Goal: Find specific page/section: Find specific page/section

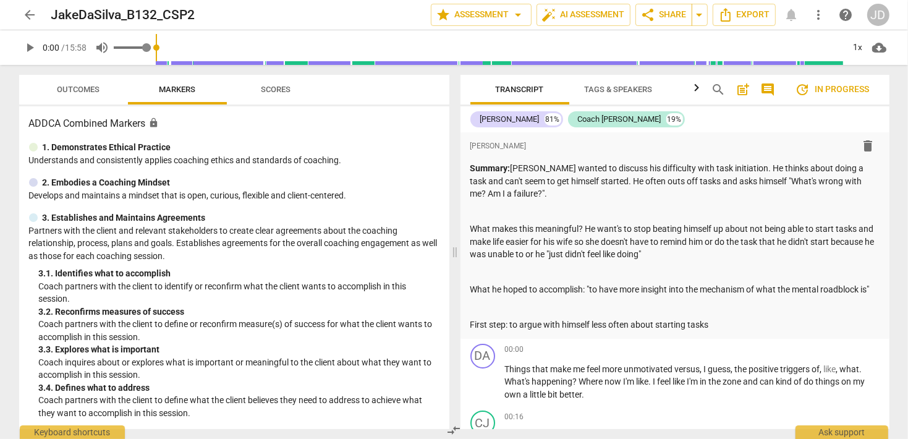
scroll to position [178, 0]
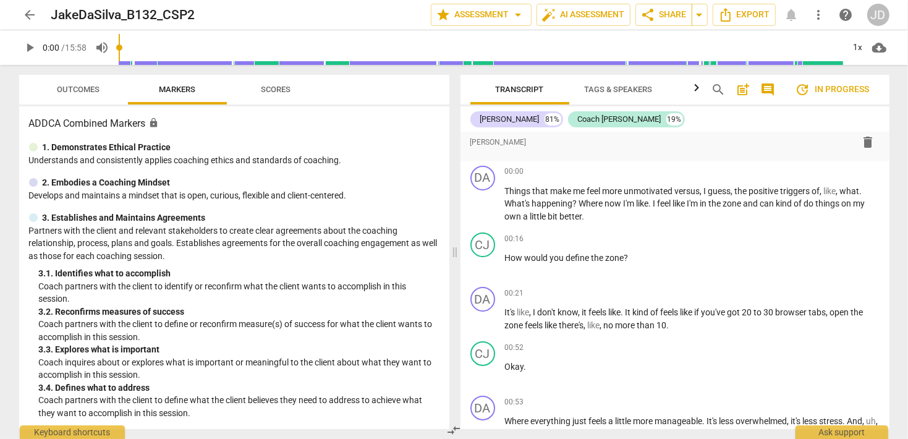
click at [31, 13] on span "arrow_back" at bounding box center [30, 14] width 15 height 15
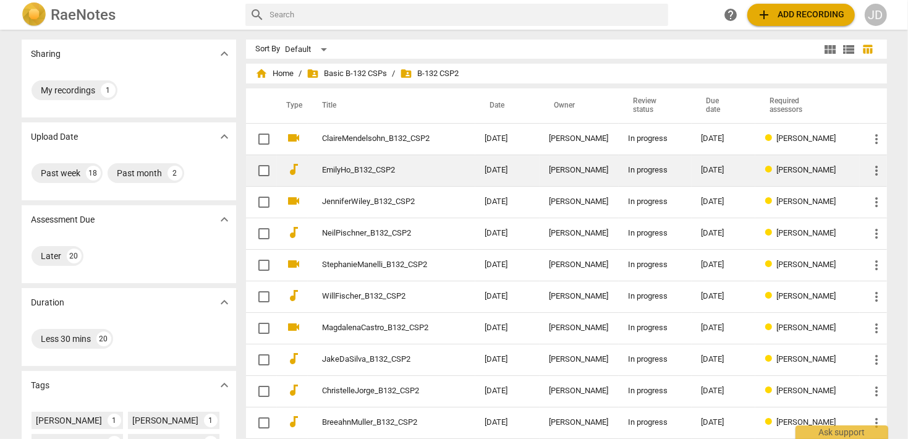
click at [366, 169] on link "EmilyHo_B132_CSP2" at bounding box center [382, 170] width 118 height 9
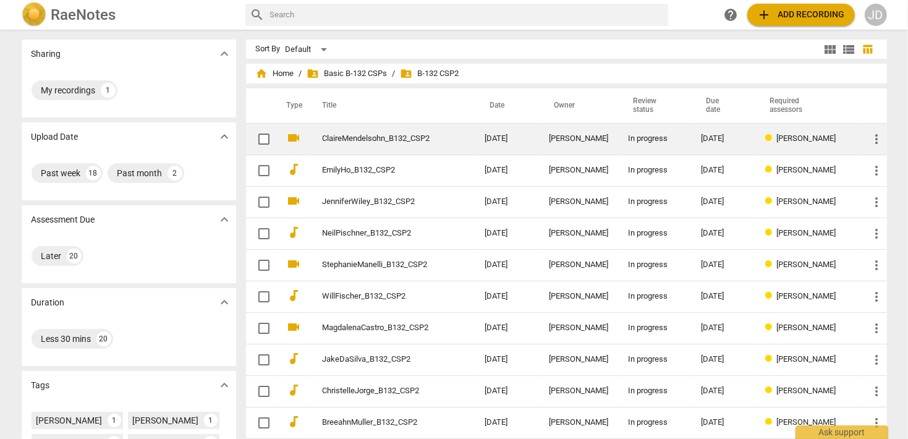
click at [358, 146] on td "ClaireMendelsohn_B132_CSP2" at bounding box center [391, 139] width 167 height 32
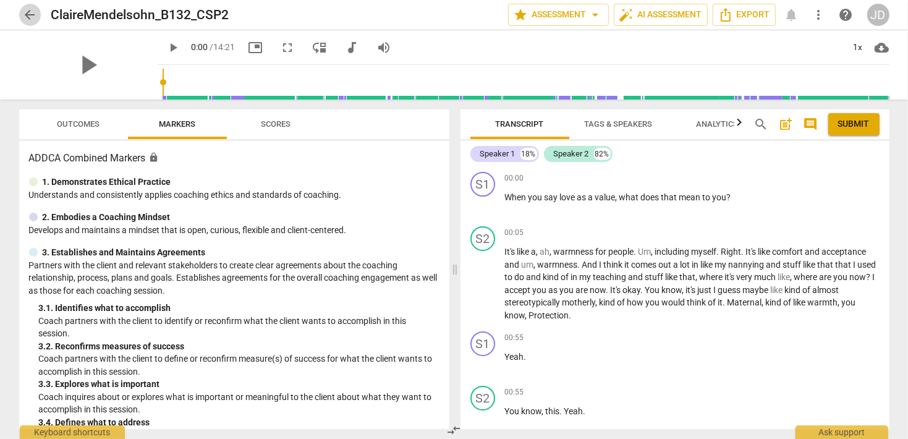
click at [36, 15] on span "arrow_back" at bounding box center [30, 14] width 15 height 15
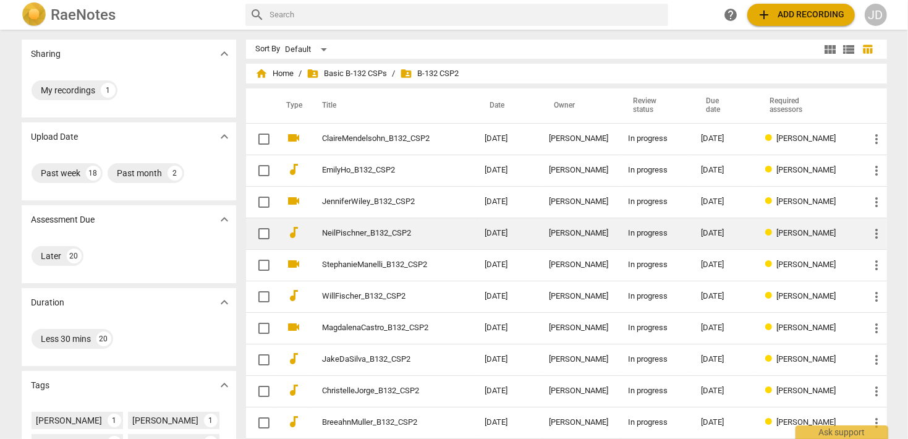
click at [362, 237] on link "NeilPischner_B132_CSP2" at bounding box center [382, 233] width 118 height 9
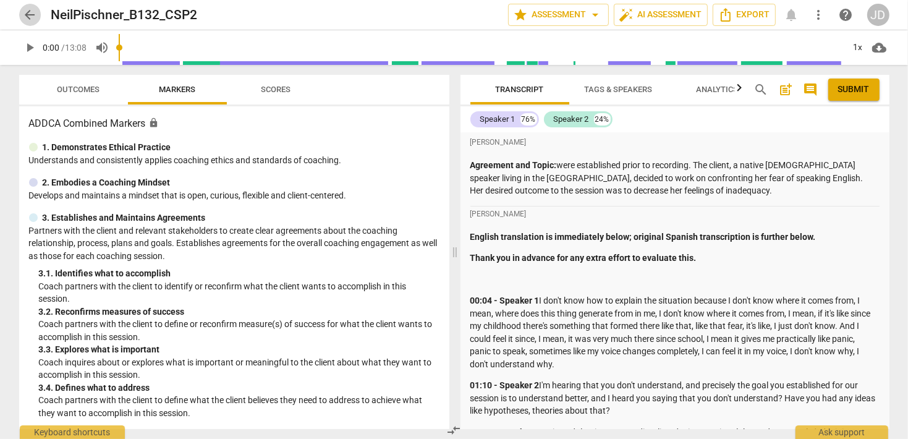
click at [27, 19] on span "arrow_back" at bounding box center [30, 14] width 15 height 15
